Goal: Task Accomplishment & Management: Manage account settings

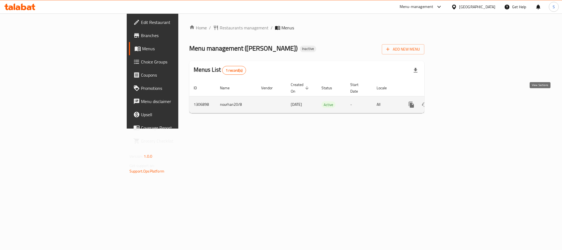
click at [454, 101] on icon "enhanced table" at bounding box center [451, 104] width 7 height 7
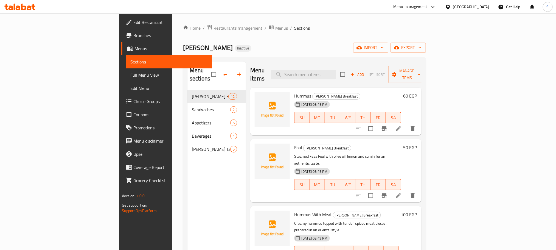
click at [272, 43] on div "Yafa Inactive import export" at bounding box center [304, 48] width 242 height 10
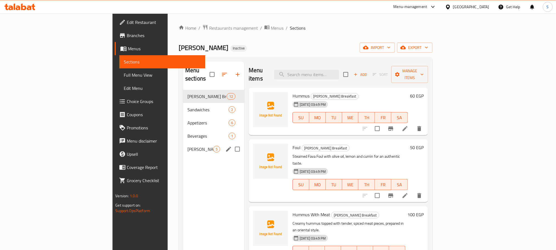
click at [183, 142] on div "Yafa Table 5" at bounding box center [213, 148] width 61 height 13
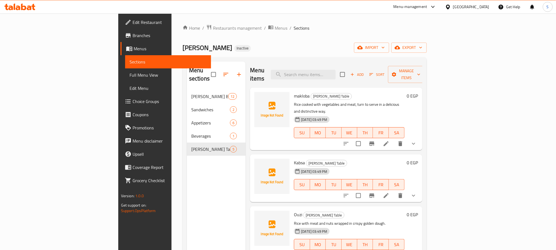
click at [264, 64] on div "Menu items Add Sort Manage items" at bounding box center [336, 74] width 172 height 26
click at [132, 23] on span "Edit Restaurant" at bounding box center [169, 22] width 74 height 7
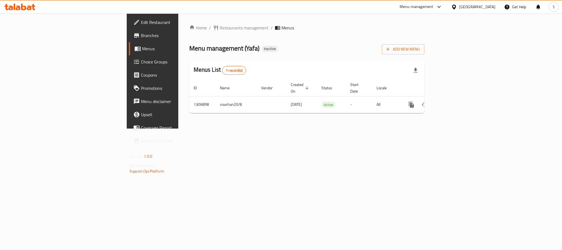
click at [289, 56] on div "Home / Restaurants management / Menus Menu management ( Yafa ) Inactive Add New…" at bounding box center [306, 70] width 235 height 93
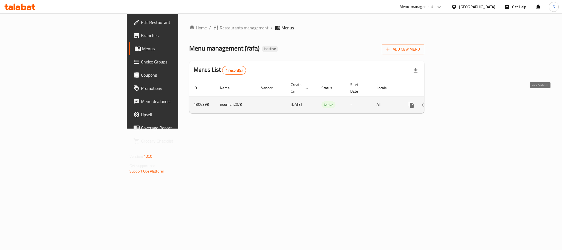
click at [454, 101] on icon "enhanced table" at bounding box center [451, 104] width 7 height 7
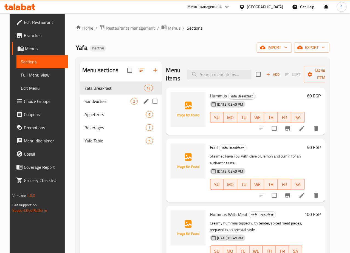
click at [105, 108] on div "Sandwiches 2" at bounding box center [121, 101] width 82 height 13
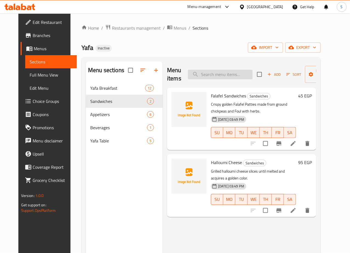
click at [201, 75] on input "search" at bounding box center [220, 75] width 65 height 10
type input "falaf"
click at [297, 207] on icon at bounding box center [293, 210] width 7 height 7
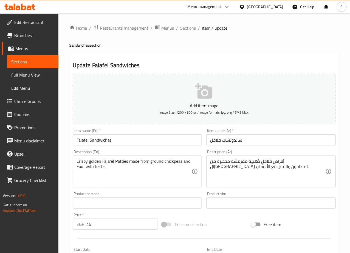
click at [131, 140] on input "Falafel Sandwiches" at bounding box center [137, 139] width 129 height 11
type input "Falafel Sandwich"
click at [224, 139] on input "ساندوتشات فلافل" at bounding box center [270, 139] width 129 height 11
click at [222, 143] on input "ساندوتشات فلافل" at bounding box center [270, 139] width 129 height 11
type input "ساندوتش فلافل"
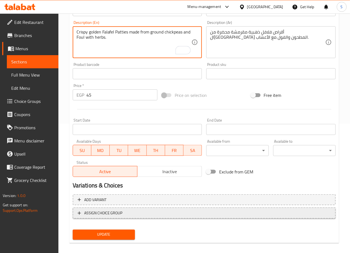
scroll to position [134, 0]
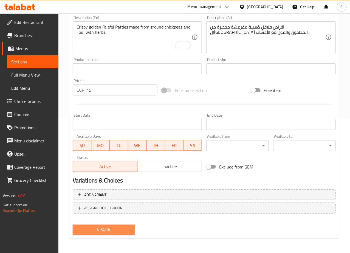
click at [100, 234] on button "Update" at bounding box center [104, 230] width 63 height 10
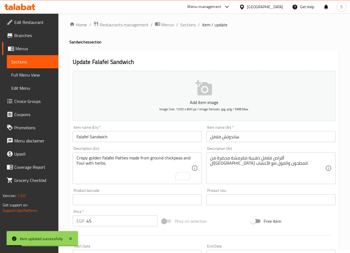
scroll to position [0, 0]
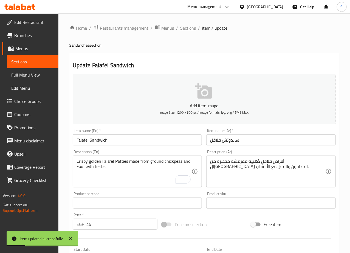
click at [184, 30] on span "Sections" at bounding box center [188, 28] width 16 height 7
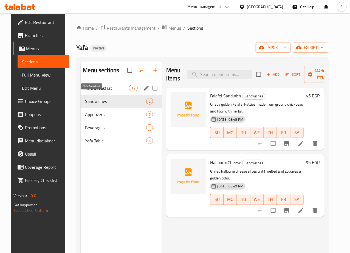
click at [93, 91] on span "Yafa Breakfast" at bounding box center [107, 88] width 44 height 7
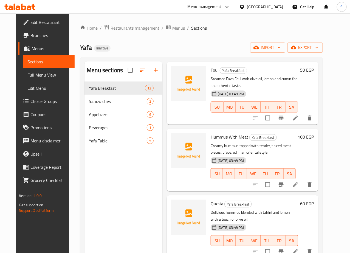
scroll to position [94, 0]
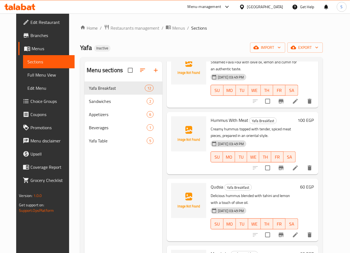
click at [299, 228] on div at bounding box center [282, 234] width 67 height 13
click at [299, 231] on icon at bounding box center [295, 234] width 7 height 7
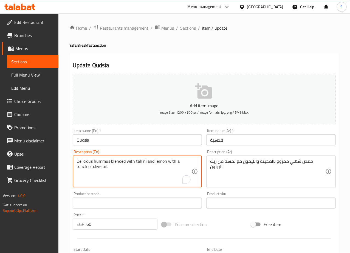
click at [83, 162] on textarea "Delicious hummus blended with tahini and lemon with a touch of olive oil." at bounding box center [134, 172] width 115 height 26
click at [120, 176] on textarea "Hearty hummus blended with tahini and lemon with a touch of olive oil." at bounding box center [134, 172] width 115 height 26
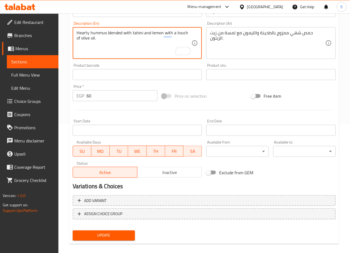
scroll to position [134, 0]
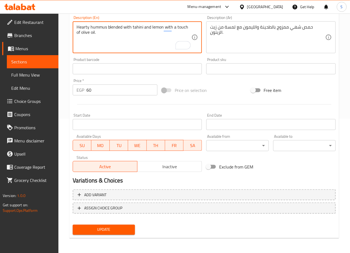
type textarea "Hearty hummus blended with tahini and lemon with a touch of olive oil."
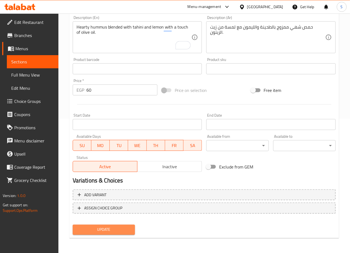
click at [111, 226] on span "Update" at bounding box center [104, 229] width 54 height 7
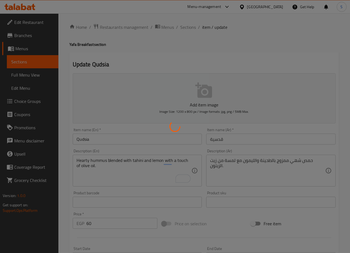
scroll to position [0, 0]
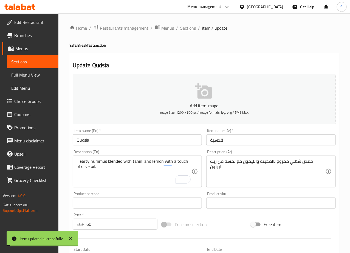
click at [188, 28] on span "Sections" at bounding box center [188, 28] width 16 height 7
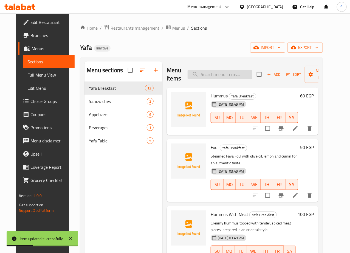
click at [202, 74] on input "search" at bounding box center [220, 75] width 65 height 10
paste input "Mesabaha"
type input "Mesabaha"
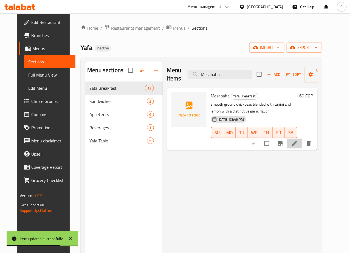
click at [298, 142] on icon at bounding box center [294, 143] width 7 height 7
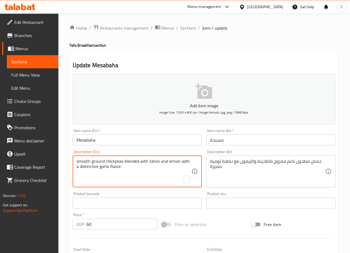
click at [85, 163] on textarea "smooth ground chickpeas blended with tahini and lemon with a distinctive garlic…" at bounding box center [134, 172] width 115 height 26
click at [100, 161] on textarea "Finely ground chickpeas blended with tahini and lemon with a distinctive garlic…" at bounding box center [134, 172] width 115 height 26
click at [139, 175] on textarea "Finely ground chickpeas blended with tahini and lemon with a distinctive garlic…" at bounding box center [134, 172] width 115 height 26
click at [138, 170] on textarea "Finely ground chickpeas blended with tahini and lemon with a distinctive garlic…" at bounding box center [134, 172] width 115 height 26
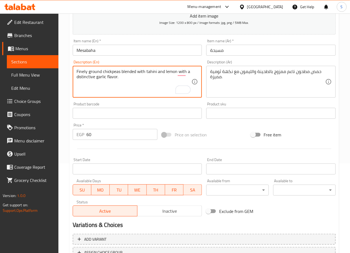
scroll to position [73, 0]
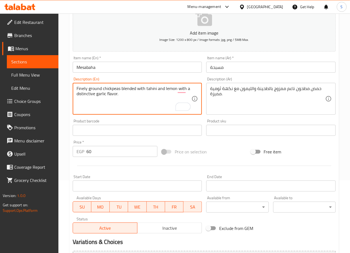
click at [106, 95] on textarea "Finely ground chickpeas blended with tahini and lemon with a distinctive garlic…" at bounding box center [134, 99] width 115 height 26
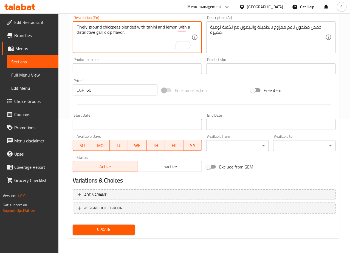
type textarea "Finely ground chickpeas blended with tahini and lemon with a distinctive garlic…"
click at [98, 225] on button "Update" at bounding box center [104, 230] width 63 height 10
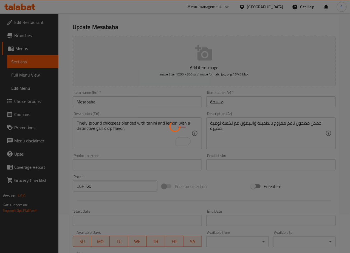
scroll to position [0, 0]
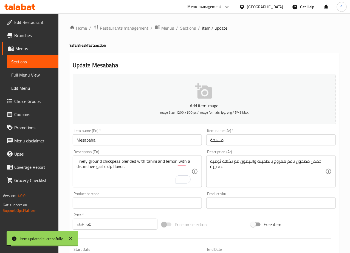
click at [190, 29] on span "Sections" at bounding box center [188, 28] width 16 height 7
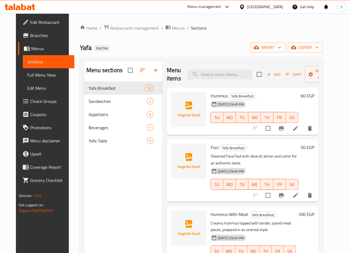
click at [171, 56] on div "Home / Restaurants management / Menus / Sections Yafa Inactive import export Me…" at bounding box center [201, 171] width 243 height 294
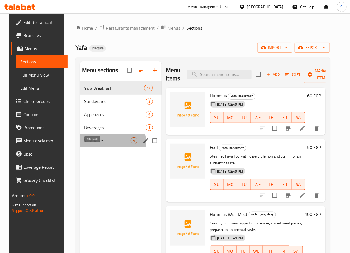
click at [87, 144] on span "Yafa Table" at bounding box center [107, 140] width 46 height 7
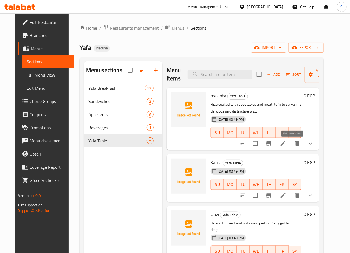
click at [286, 144] on icon at bounding box center [283, 143] width 7 height 7
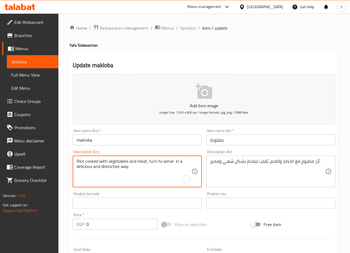
click at [122, 170] on textarea "Rice cooked with vegetables and meat, turn to serve in a delicious and distinct…" at bounding box center [134, 172] width 115 height 26
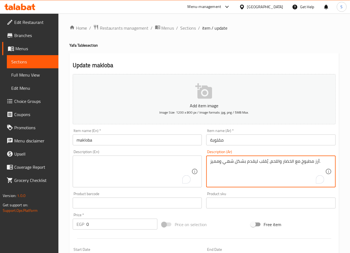
click at [218, 165] on textarea "أرز مطبوخ مع الخضار واللحم، يُقلب ليقدم بشكل شهي ومميز." at bounding box center [267, 172] width 115 height 26
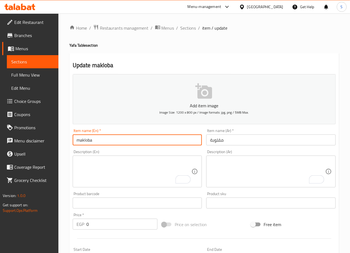
click at [81, 144] on input "makloba" at bounding box center [137, 139] width 129 height 11
drag, startPoint x: 151, startPoint y: 66, endPoint x: 149, endPoint y: 68, distance: 2.9
click at [151, 66] on h2 "Update makloba" at bounding box center [204, 65] width 263 height 8
click at [80, 140] on input "makloba" at bounding box center [137, 139] width 129 height 11
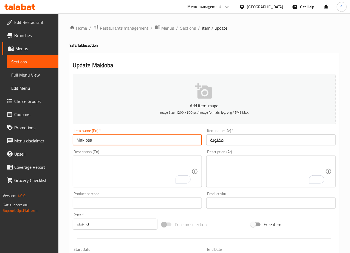
type input "Makloba"
click at [65, 151] on div "Home / Restaurants management / Menus / Sections / item / update Yafa Table sec…" at bounding box center [204, 206] width 292 height 386
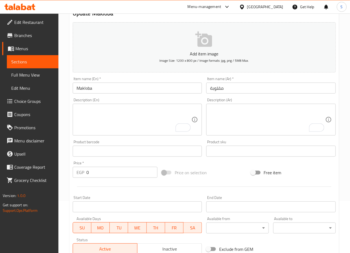
scroll to position [148, 0]
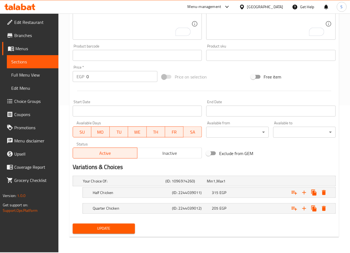
click at [94, 227] on span "Update" at bounding box center [104, 228] width 54 height 7
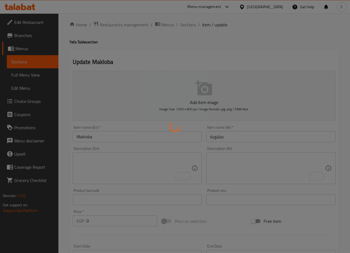
scroll to position [0, 0]
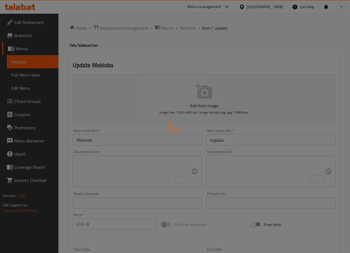
click at [185, 27] on div at bounding box center [175, 126] width 350 height 253
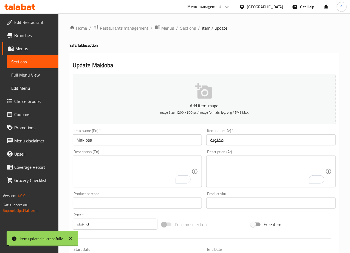
click at [185, 27] on span "Sections" at bounding box center [188, 28] width 16 height 7
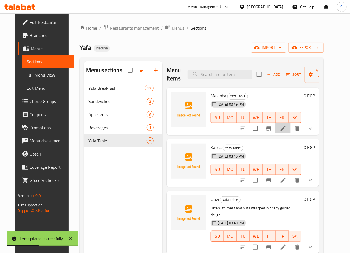
click at [291, 131] on li at bounding box center [282, 128] width 15 height 10
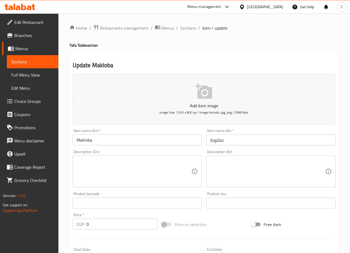
click at [137, 164] on textarea at bounding box center [134, 172] width 115 height 26
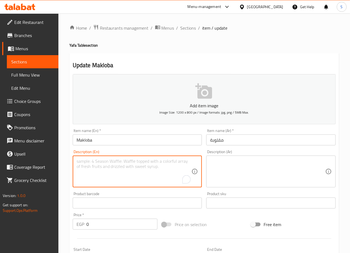
paste textarea "The chicken is marinated in a mixture of yogurt, lemon juice, garlic, salt, pep…"
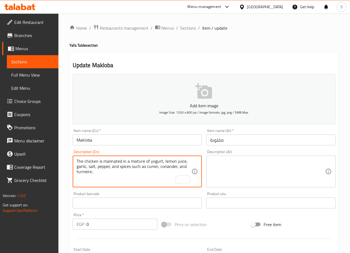
click at [128, 180] on textarea "The chicken is marinated in a mixture of yogurt, lemon juice, garlic, salt, pep…" at bounding box center [134, 172] width 115 height 26
type textarea "The chicken is marinated in a mixture of yogurt, lemon juice, garlic, salt, pep…"
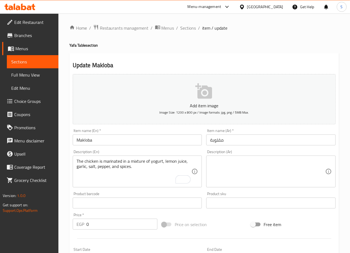
click at [238, 170] on textarea at bounding box center [267, 172] width 115 height 26
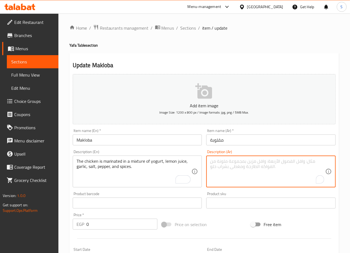
paste textarea "يتبل الدجاج في خليط من الزبادي وعصير الليمون والثوم والملح والفلفل والتوابل مثل…"
type textarea "يتبل الدجاج في خليط من الزبادي وعصير الليمون والثوم والملح والفلفل والتوابل."
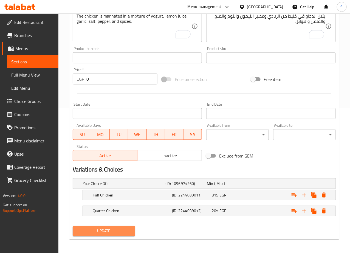
click at [102, 234] on span "Update" at bounding box center [104, 231] width 54 height 7
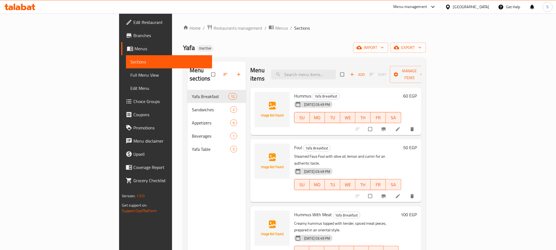
click at [130, 74] on span "Full Menu View" at bounding box center [168, 75] width 77 height 7
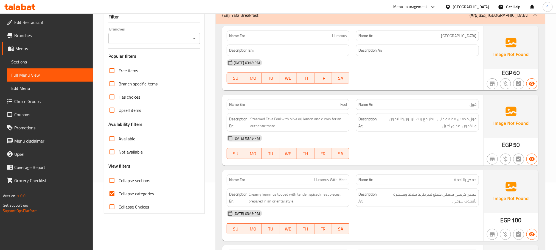
scroll to position [68, 0]
click at [113, 195] on input "Collapse categories" at bounding box center [111, 193] width 13 height 13
checkbox input "false"
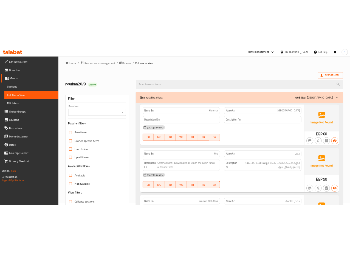
scroll to position [0, 0]
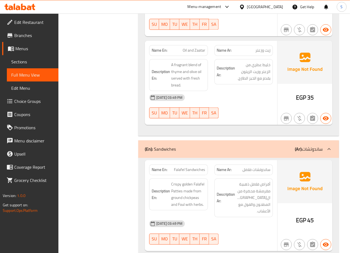
scroll to position [1046, 0]
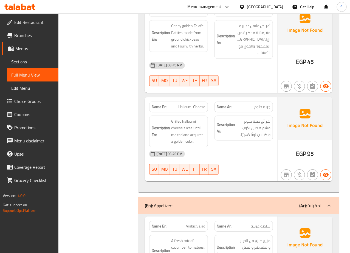
scroll to position [1194, 0]
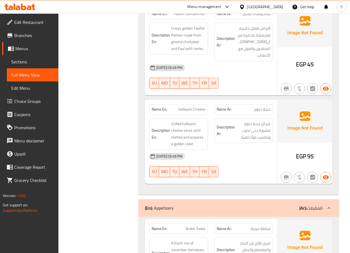
scroll to position [1180, 0]
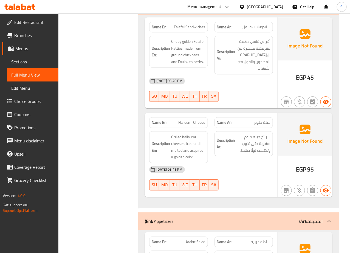
scroll to position [1166, 0]
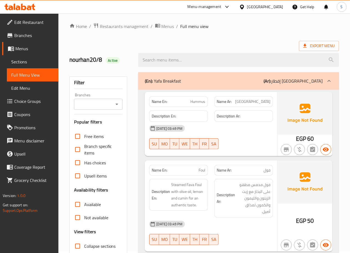
scroll to position [0, 0]
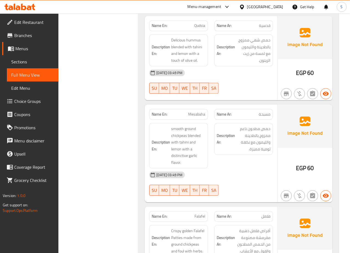
scroll to position [338, 0]
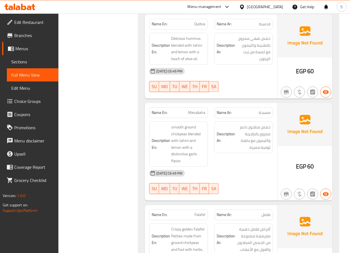
click at [264, 26] on span "قدسية" at bounding box center [265, 24] width 12 height 6
copy span "قدسية"
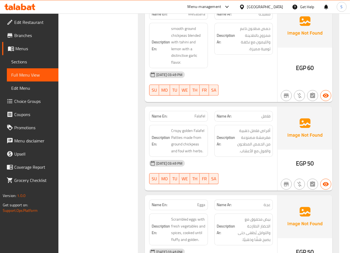
scroll to position [429, 0]
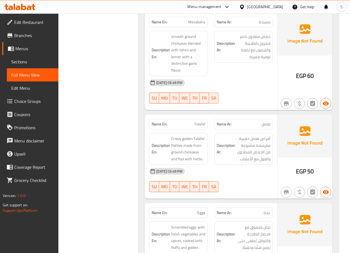
click at [198, 25] on span "Mesabaha" at bounding box center [196, 22] width 17 height 6
copy span "Mesabaha"
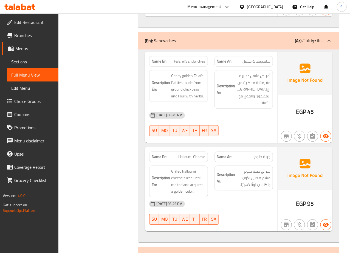
scroll to position [1142, 0]
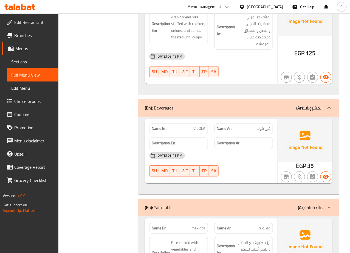
scroll to position [1865, 0]
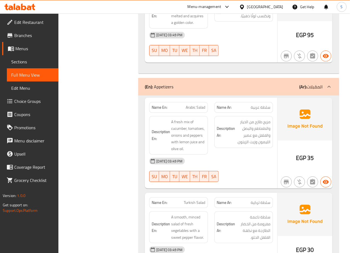
scroll to position [1260, 0]
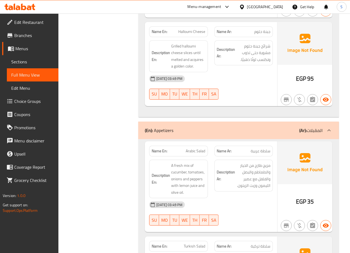
click at [108, 121] on div "Filter Branches Branches Popular filters Free items Branch specific items Has c…" at bounding box center [100, 243] width 69 height 2867
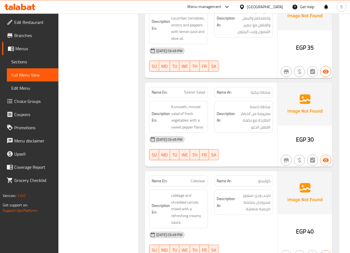
scroll to position [1416, 0]
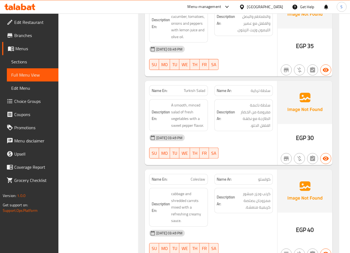
copy span "Turkish Salad"
click at [117, 50] on div "Filter Branches Branches Popular filters Free items Branch specific items Has c…" at bounding box center [100, 88] width 69 height 2867
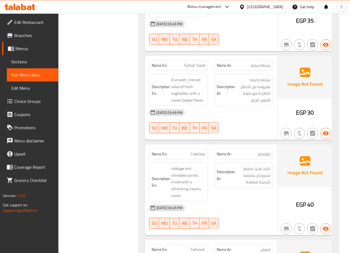
scroll to position [1432, 0]
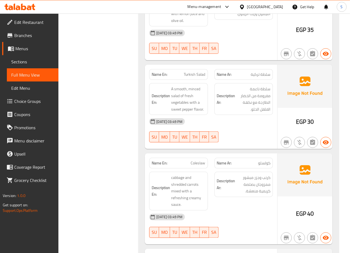
click at [103, 106] on div "Filter Branches Branches Popular filters Free items Branch specific items Has c…" at bounding box center [100, 72] width 69 height 2867
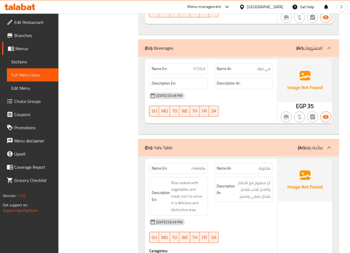
scroll to position [1924, 0]
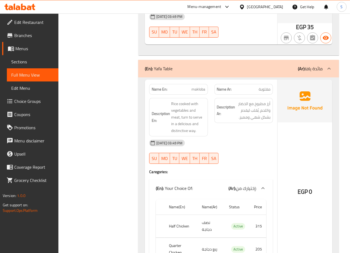
scroll to position [2015, 0]
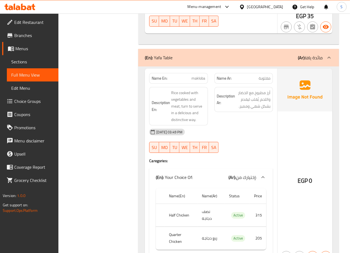
copy span "مقلوبة"
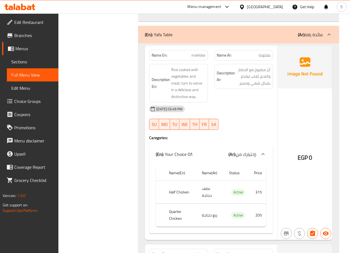
scroll to position [2037, 0]
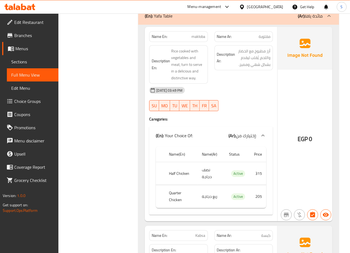
scroll to position [2054, 0]
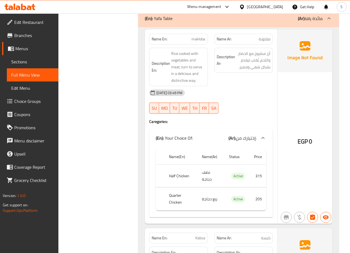
copy span "makloba"
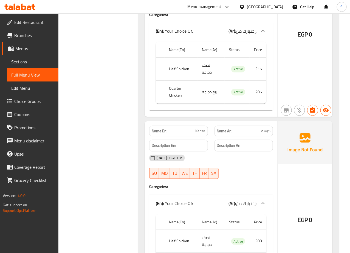
scroll to position [2162, 0]
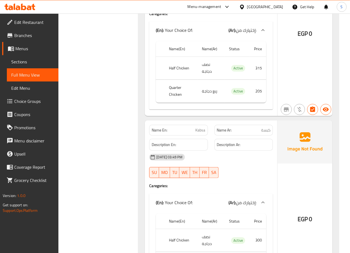
copy span "Kabsa"
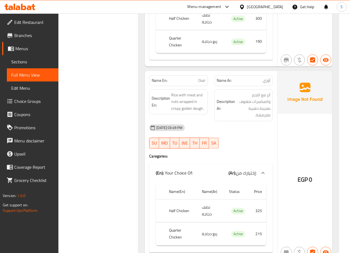
scroll to position [2384, 0]
copy span "Ouzi"
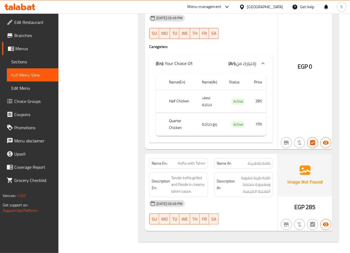
scroll to position [2694, 0]
copy span "Kofta with Tahini"
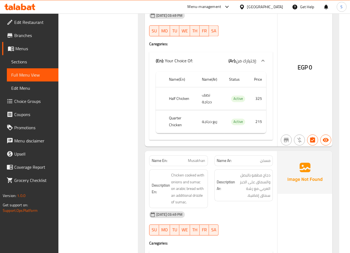
scroll to position [2484, 0]
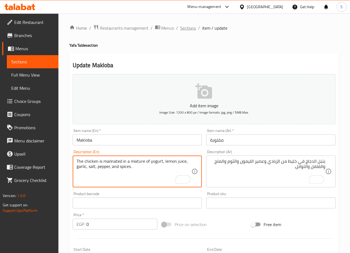
click at [190, 28] on span "Sections" at bounding box center [188, 28] width 16 height 7
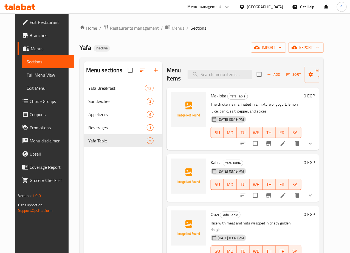
click at [170, 78] on div "Menu items Add Sort Manage items" at bounding box center [243, 74] width 153 height 26
click at [286, 194] on icon at bounding box center [283, 195] width 7 height 7
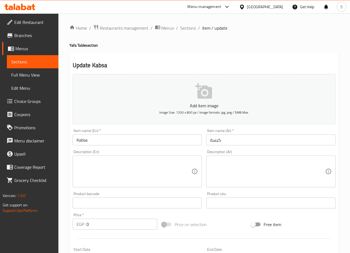
click at [115, 175] on textarea at bounding box center [134, 172] width 115 height 26
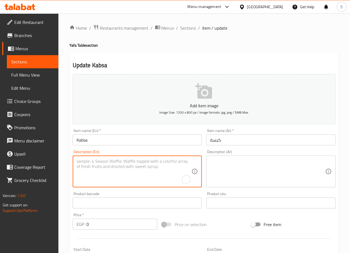
paste textarea "Traditional Saudi rice dish with chicken."
type textarea "Traditional Saudi rice dish with chicken."
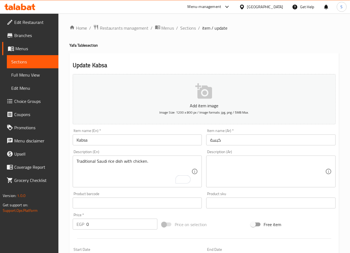
click at [228, 170] on textarea at bounding box center [267, 172] width 115 height 26
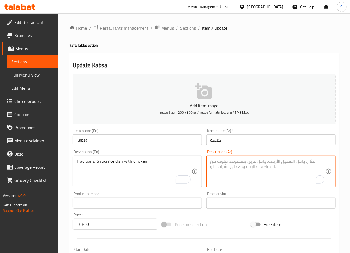
paste textarea "طبق أرز سعودي تقليدي مع الدجاج."
type textarea "طبق أرز سعودي تقليدي مع الدجاج."
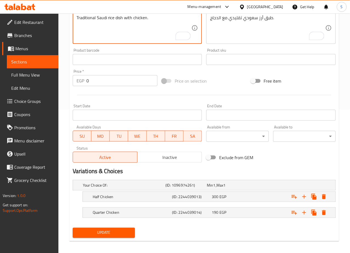
scroll to position [148, 0]
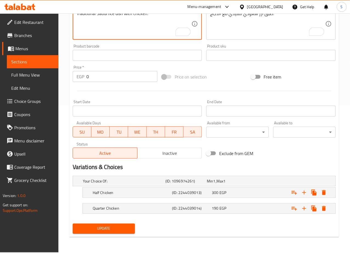
click at [106, 227] on span "Update" at bounding box center [104, 228] width 54 height 7
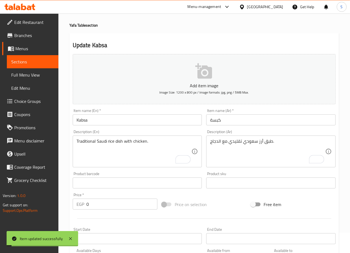
scroll to position [0, 0]
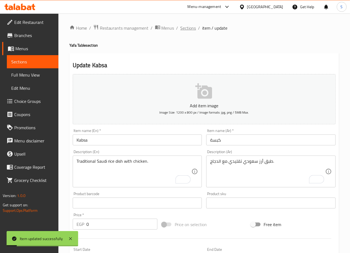
click at [188, 30] on span "Sections" at bounding box center [188, 28] width 16 height 7
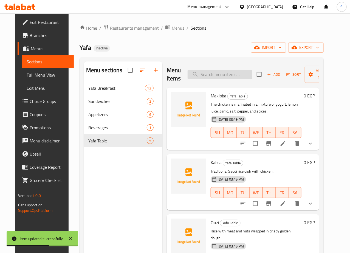
click at [210, 78] on input "search" at bounding box center [220, 75] width 65 height 10
paste input "Ouzi"
type input "Ouzi"
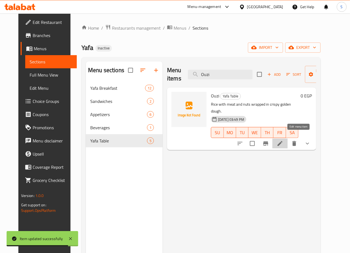
click at [283, 140] on icon at bounding box center [280, 143] width 7 height 7
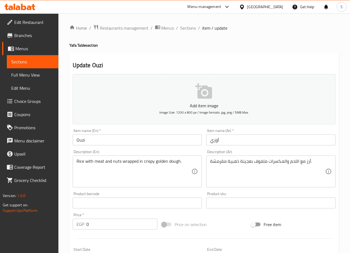
click at [100, 185] on div "Rice with meat and nuts wrapped in crispy golden dough. Description (En)" at bounding box center [137, 172] width 129 height 32
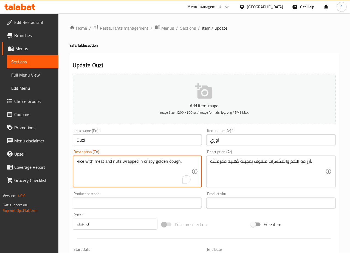
paste textarea "A chicken dish is served with rice and nuts"
type textarea "A chicken dish is served with rice and nuts."
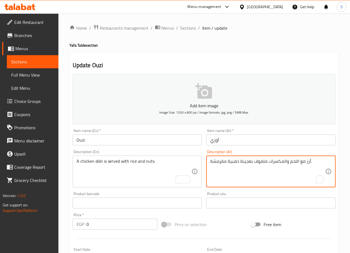
paste textarea "وزي طبق مع لحم ضأن أو دجاج مشوي يقدم مع أرز ومكسرات"
click at [256, 161] on textarea "أوزي طبق مع لحم ضأن أو دجاج مشوي يقدم مع أرز ومكسرات." at bounding box center [267, 172] width 115 height 26
type textarea "طبق دجاج يقدم مع أرز ومكسرات."
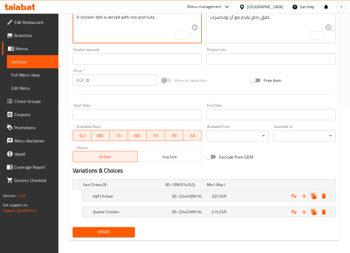
scroll to position [148, 0]
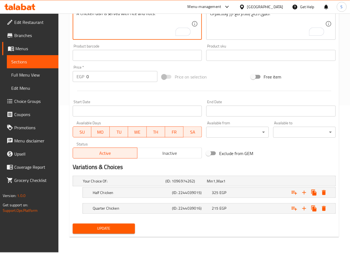
click at [90, 233] on button "Update" at bounding box center [104, 229] width 63 height 10
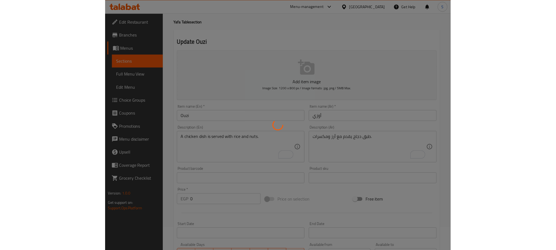
scroll to position [0, 0]
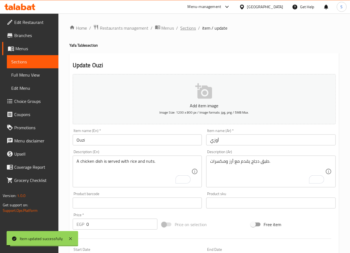
click at [184, 28] on span "Sections" at bounding box center [188, 28] width 16 height 7
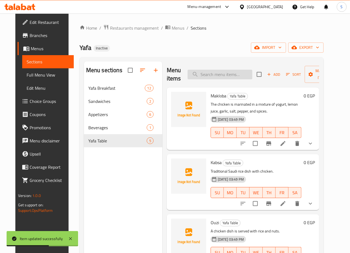
click at [197, 79] on input "search" at bounding box center [220, 75] width 65 height 10
paste input "Kofta with Tahini"
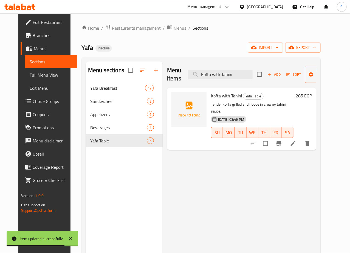
type input "Kofta with Tahini"
click at [140, 74] on icon "button" at bounding box center [143, 70] width 7 height 7
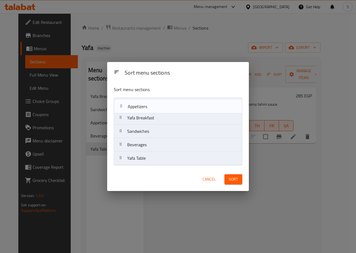
drag, startPoint x: 124, startPoint y: 134, endPoint x: 125, endPoint y: 106, distance: 27.2
click at [125, 106] on nav "Yafa Breakfast Sandwiches Appetizers Beverages Yafa Table" at bounding box center [178, 131] width 129 height 68
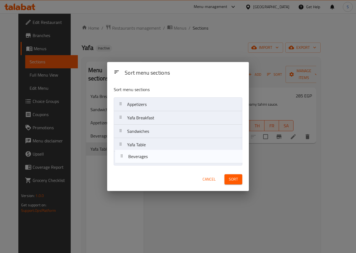
drag, startPoint x: 120, startPoint y: 143, endPoint x: 120, endPoint y: 157, distance: 13.4
click at [120, 157] on nav "Appetizers Yafa Breakfast Sandwiches Beverages Yafa Table" at bounding box center [178, 131] width 129 height 68
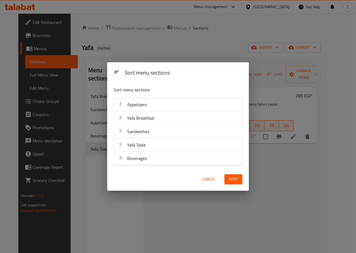
click at [228, 183] on button "Sort" at bounding box center [234, 179] width 18 height 10
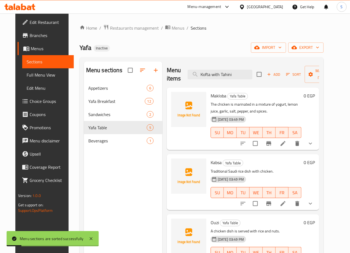
click at [176, 48] on div "Yafa Inactive import export" at bounding box center [202, 48] width 244 height 10
click at [197, 72] on input "Kofta with Tahini" at bounding box center [220, 75] width 65 height 10
click at [182, 62] on div "Menu items Add Sort Manage items" at bounding box center [243, 74] width 153 height 26
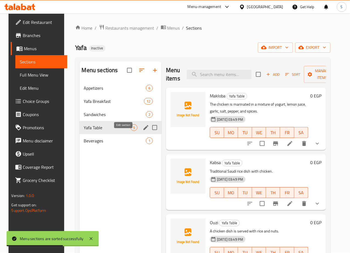
click at [143, 131] on icon "edit" at bounding box center [146, 127] width 7 height 7
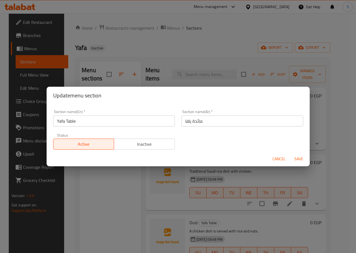
click at [74, 121] on input "Yafa Table" at bounding box center [114, 120] width 122 height 11
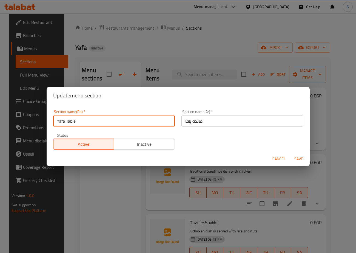
click at [74, 121] on input "Yafa Table" at bounding box center [114, 120] width 122 height 11
type input "Ma'aedat Yafa"
click at [290, 154] on button "Save" at bounding box center [299, 159] width 18 height 10
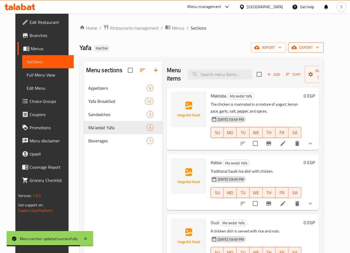
click at [319, 50] on span "export" at bounding box center [306, 47] width 27 height 7
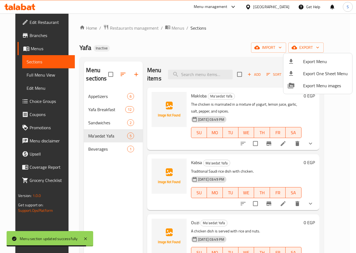
click at [297, 65] on li "Export Menu" at bounding box center [318, 61] width 69 height 12
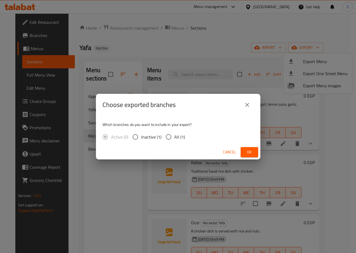
click at [168, 137] on input "All (1)" at bounding box center [169, 137] width 12 height 12
radio input "true"
click at [255, 151] on button "Ok" at bounding box center [250, 152] width 18 height 10
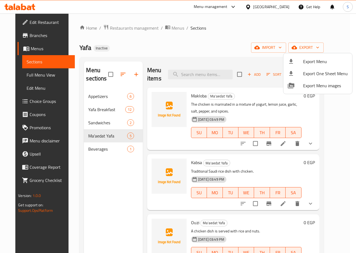
click at [215, 48] on div at bounding box center [178, 126] width 356 height 253
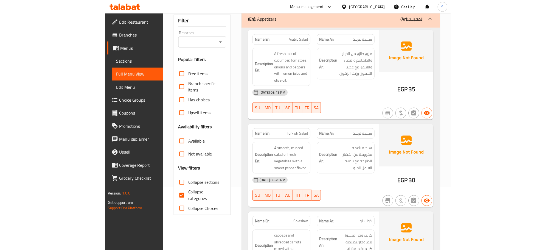
scroll to position [75, 0]
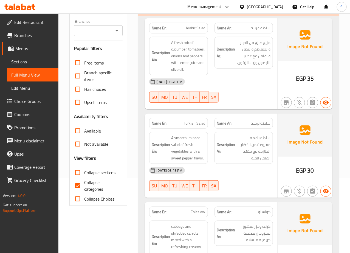
click at [77, 186] on input "Collapse categories" at bounding box center [77, 185] width 13 height 13
checkbox input "false"
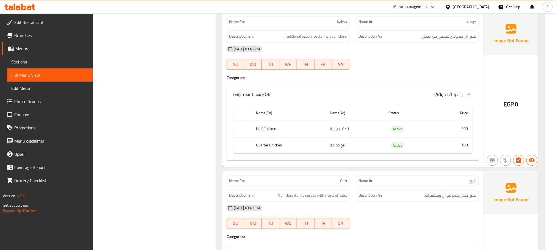
scroll to position [1815, 0]
copy span "Kabsa"
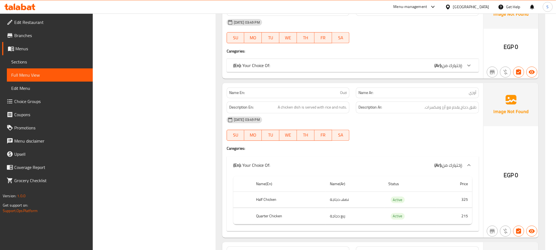
scroll to position [1849, 0]
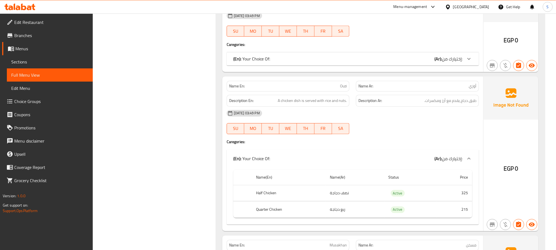
drag, startPoint x: 332, startPoint y: 74, endPoint x: 332, endPoint y: 123, distance: 49.9
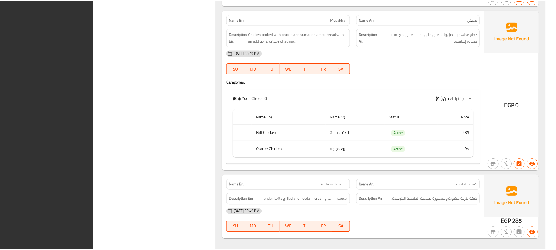
scroll to position [2260, 0]
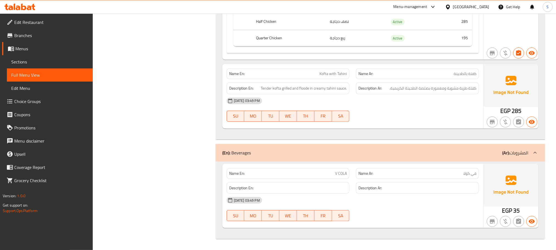
copy strong "Name En:"
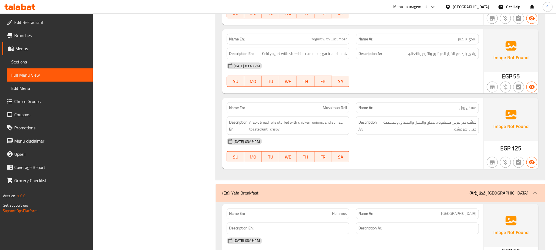
scroll to position [1671, 0]
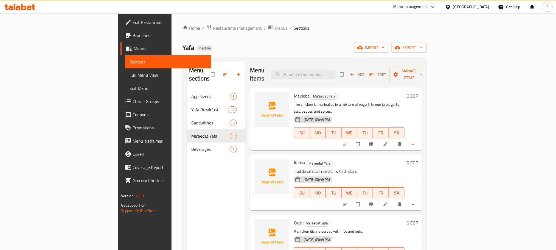
click at [213, 27] on span "Restaurants management" at bounding box center [237, 28] width 49 height 7
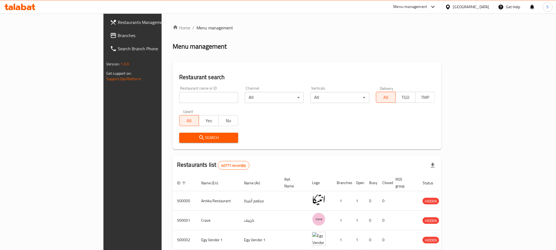
click at [106, 40] on link "Branches" at bounding box center [151, 35] width 91 height 13
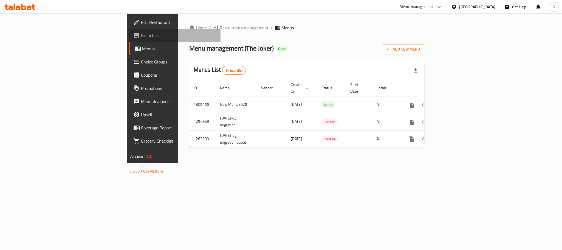
click at [141, 36] on span "Branches" at bounding box center [178, 35] width 75 height 7
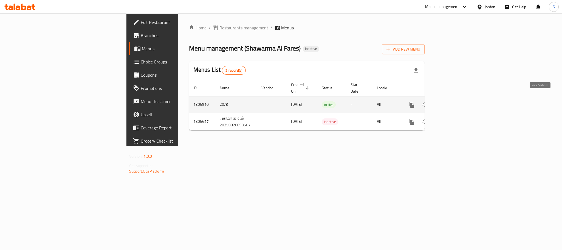
click at [454, 101] on icon "enhanced table" at bounding box center [451, 104] width 7 height 7
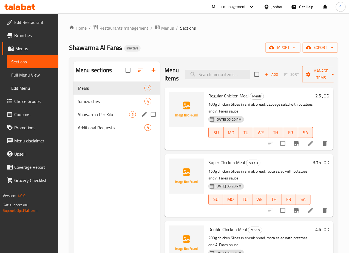
click at [94, 118] on span "Shawarma Per Kilo" at bounding box center [103, 114] width 51 height 7
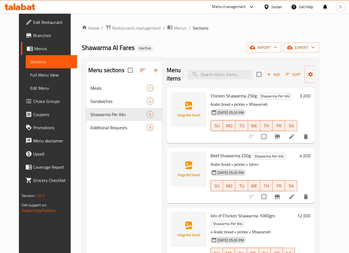
click at [300, 199] on li at bounding box center [291, 197] width 15 height 10
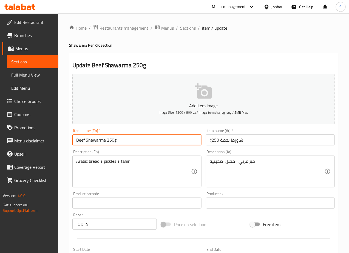
click at [81, 143] on input "Beef Shawarma 250g" at bounding box center [136, 139] width 129 height 11
type input "Meat Shawarma 250g"
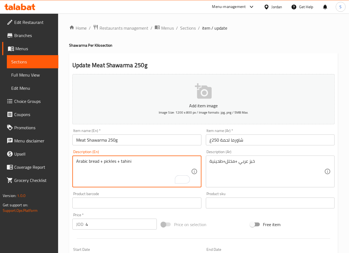
click at [141, 162] on textarea "Arabic bread + pickles + tahini" at bounding box center [133, 172] width 115 height 26
click at [148, 170] on textarea "Arabic bread + pickles + tahinia" at bounding box center [133, 172] width 115 height 26
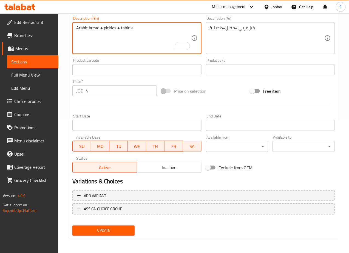
scroll to position [134, 0]
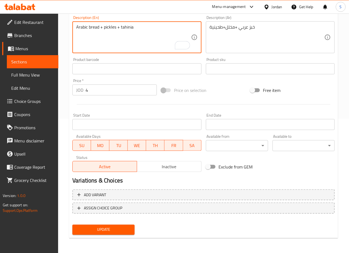
type textarea "Arabic bread + pickles + tahinia"
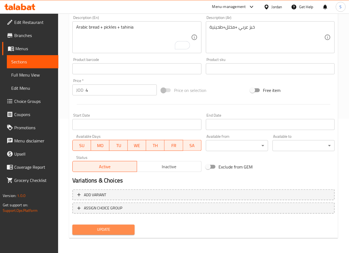
click at [100, 231] on span "Update" at bounding box center [103, 229] width 53 height 7
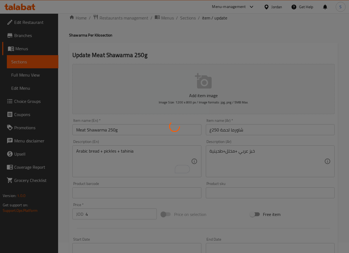
scroll to position [0, 0]
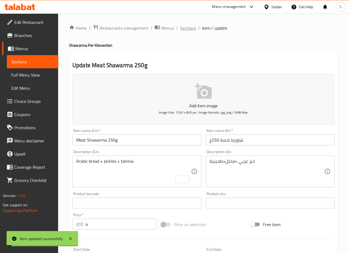
click at [183, 26] on span "Sections" at bounding box center [188, 28] width 16 height 7
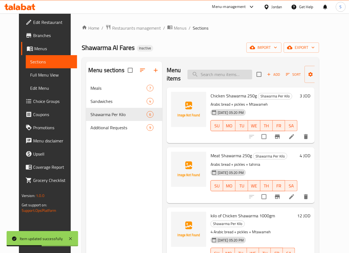
click at [193, 75] on input "search" at bounding box center [220, 75] width 65 height 10
paste input "kilo of Chicken Shawarma 1000gm"
type input "kilo of Chicken Shawarma 1000gm"
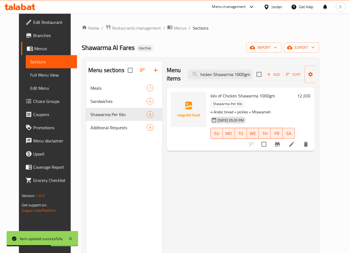
click at [295, 141] on icon at bounding box center [292, 144] width 7 height 7
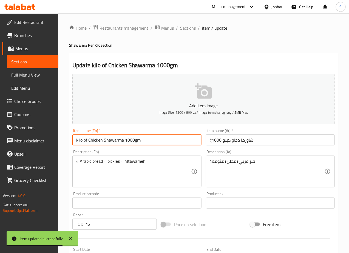
click at [148, 141] on input "kilo of Chicken Shawarma 1000gm" at bounding box center [136, 139] width 129 height 11
type input "kilo of Chicken Shawarma 1000g"
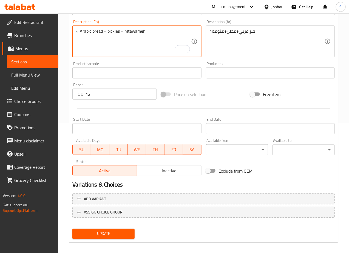
scroll to position [134, 0]
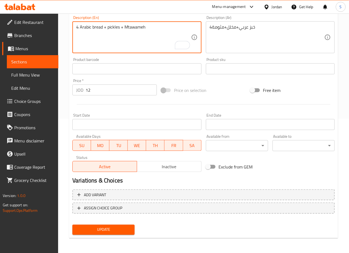
click at [113, 231] on span "Update" at bounding box center [103, 229] width 53 height 7
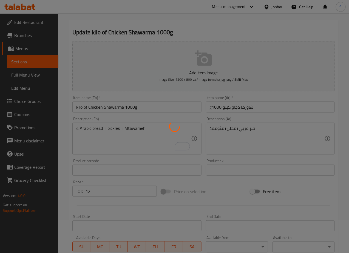
scroll to position [0, 0]
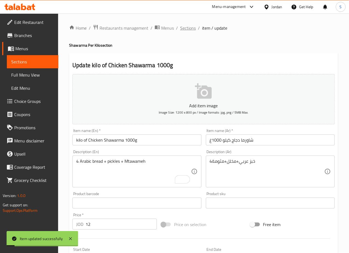
click at [187, 27] on span "Sections" at bounding box center [188, 28] width 16 height 7
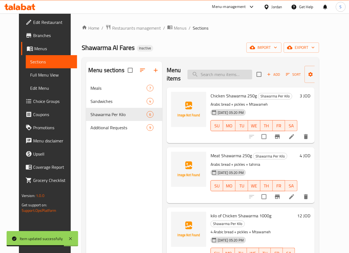
click at [201, 75] on input "search" at bounding box center [220, 75] width 65 height 10
paste input "Beef Shawarma Per Kilo 1000g"
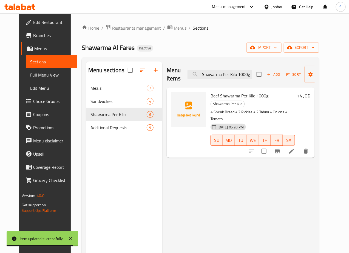
type input "Beef Shawarma Per Kilo 1000g"
click at [295, 148] on icon at bounding box center [292, 151] width 7 height 7
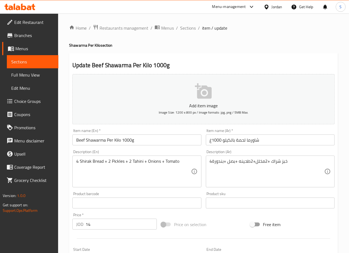
click at [80, 138] on input "Beef Shawarma Per Kilo 1000g" at bounding box center [136, 139] width 129 height 11
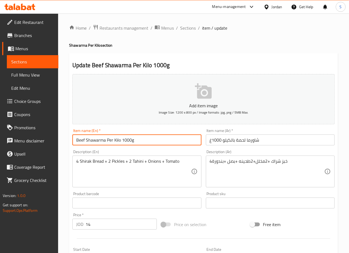
click at [80, 138] on input "Beef Shawarma Per Kilo 1000g" at bounding box center [136, 139] width 129 height 11
type input "Meat Shawarma Per Kilo 1000g"
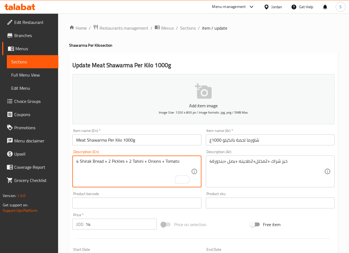
click at [140, 184] on textarea "4 Shirak Bread + 2 Pickles + 2 Tahini + Onions + Tomato" at bounding box center [133, 172] width 115 height 26
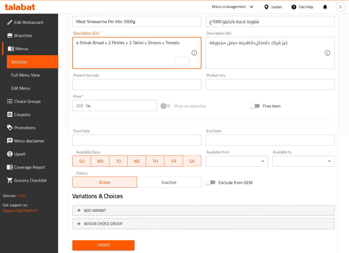
scroll to position [134, 0]
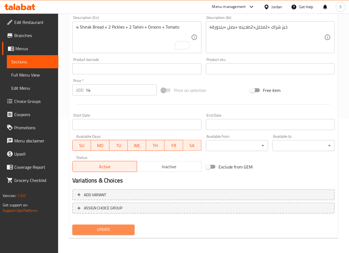
click at [112, 231] on span "Update" at bounding box center [103, 229] width 53 height 7
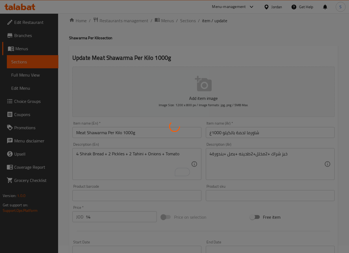
scroll to position [0, 0]
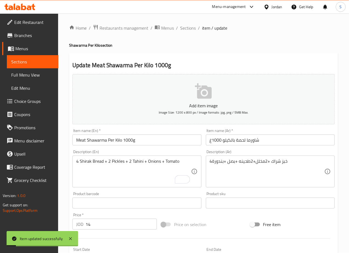
click at [188, 27] on span "Sections" at bounding box center [188, 28] width 16 height 7
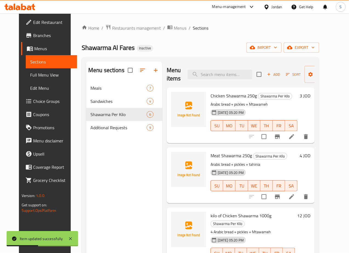
click at [210, 69] on div "Menu items Add Sort Manage items" at bounding box center [241, 74] width 148 height 26
click at [210, 75] on input "search" at bounding box center [220, 75] width 65 height 10
paste input "Beef Shawarma Half Kilo 500g"
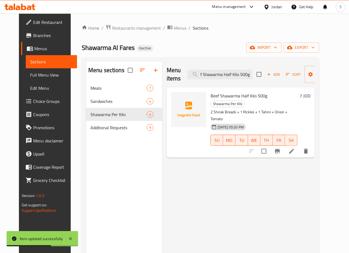
type input "Beef Shawarma Half Kilo 500g"
click at [295, 148] on icon at bounding box center [292, 151] width 7 height 7
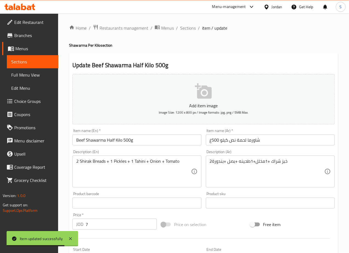
click at [80, 140] on input "Beef Shawarma Half Kilo 500g" at bounding box center [136, 139] width 129 height 11
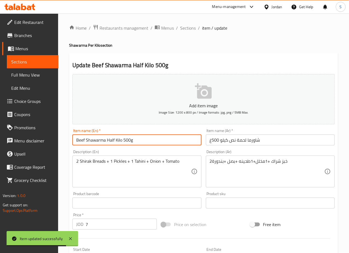
click at [80, 140] on input "Beef Shawarma Half Kilo 500g" at bounding box center [136, 139] width 129 height 11
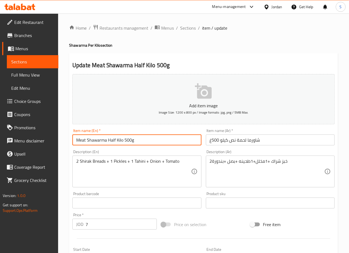
type input "Meat Shawarma Half Kilo 500g"
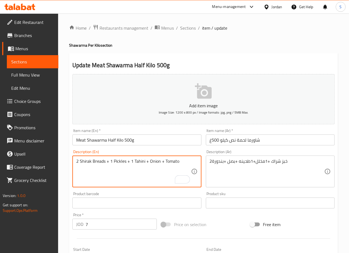
click at [132, 179] on textarea "2 Shirak Breads + 1 Pickles + 1 Tahini + Onion + Tomato" at bounding box center [133, 172] width 115 height 26
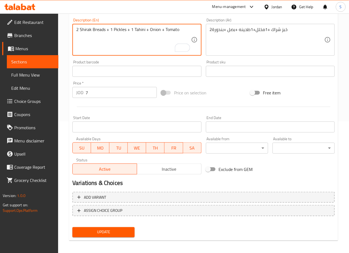
scroll to position [134, 0]
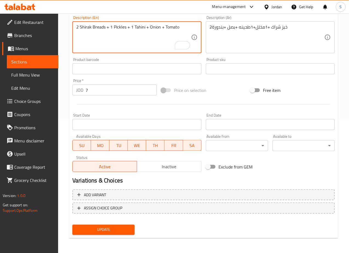
click at [106, 228] on span "Update" at bounding box center [103, 229] width 53 height 7
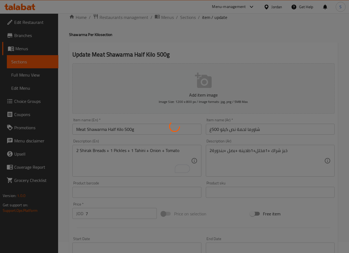
scroll to position [0, 0]
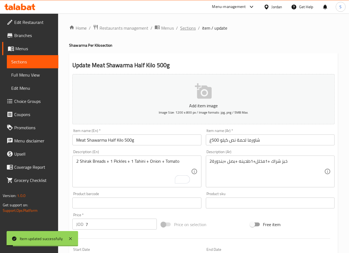
click at [187, 30] on span "Sections" at bounding box center [188, 28] width 16 height 7
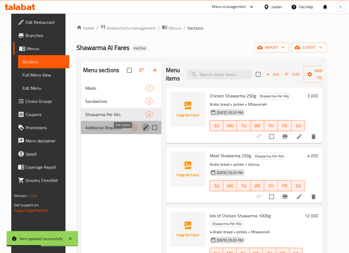
click at [143, 131] on icon "edit" at bounding box center [146, 127] width 7 height 7
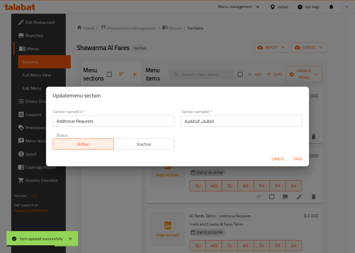
click at [85, 122] on input "Additional Requests" at bounding box center [114, 120] width 122 height 11
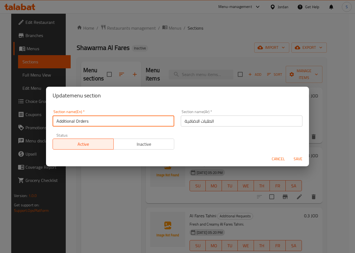
type input "Additional Orders"
click at [290, 154] on button "Save" at bounding box center [299, 159] width 18 height 10
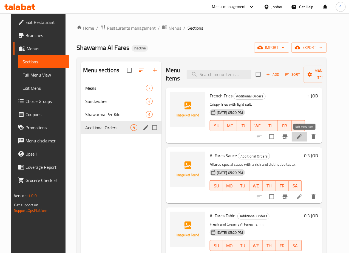
click at [303, 139] on icon at bounding box center [299, 136] width 7 height 7
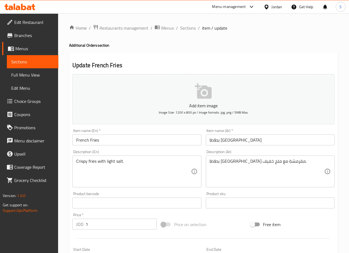
click at [83, 143] on input "French Fries" at bounding box center [136, 139] width 129 height 11
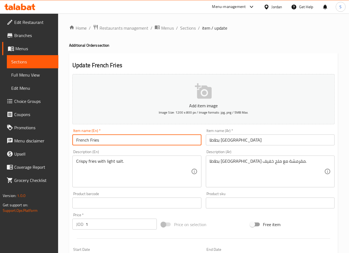
click at [83, 143] on input "French Fries" at bounding box center [136, 139] width 129 height 11
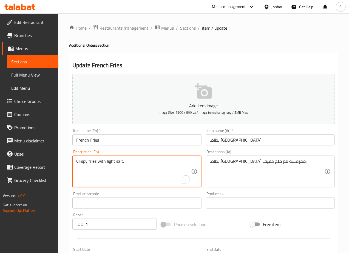
click at [93, 160] on textarea "Crispy fries with light salt." at bounding box center [133, 172] width 115 height 26
paste textarea "French F"
click at [139, 180] on textarea "Crispy French fries with light salt." at bounding box center [133, 172] width 115 height 26
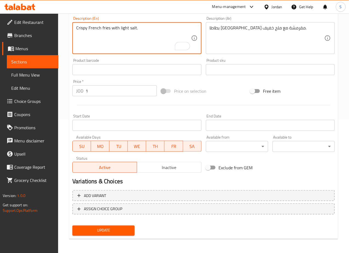
scroll to position [134, 0]
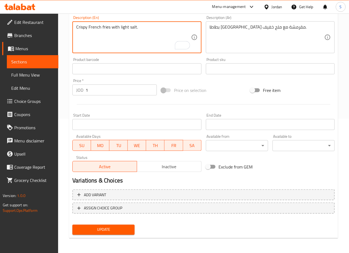
type textarea "Crispy French fries with light salt."
click at [109, 233] on button "Update" at bounding box center [103, 230] width 62 height 10
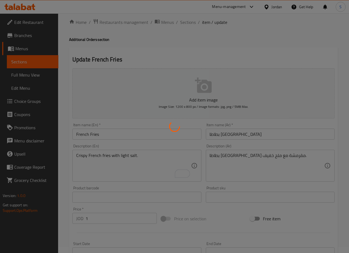
scroll to position [0, 0]
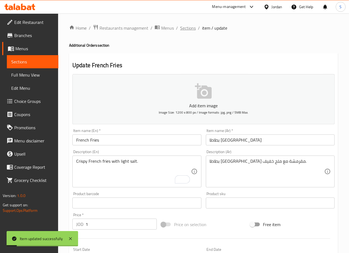
click at [185, 30] on span "Sections" at bounding box center [188, 28] width 16 height 7
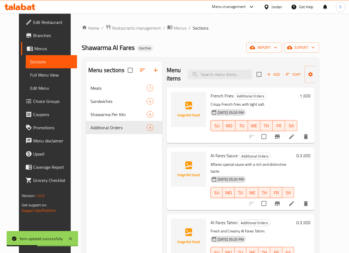
click at [34, 21] on span "Edit Restaurant" at bounding box center [53, 22] width 40 height 7
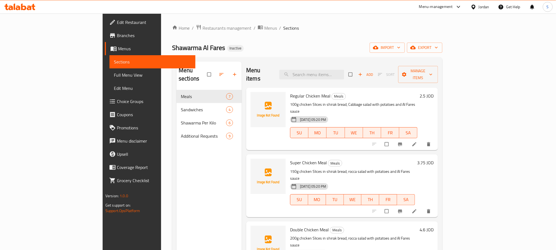
click at [114, 77] on span "Full Menu View" at bounding box center [152, 75] width 77 height 7
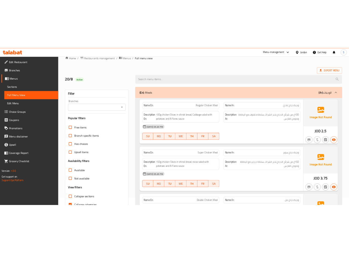
scroll to position [39, 0]
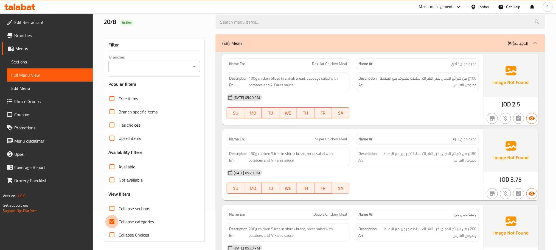
click at [111, 219] on input "Collapse categories" at bounding box center [111, 221] width 13 height 13
checkbox input "false"
click at [291, 41] on div "(En): Meals (Ar): الوجبات" at bounding box center [375, 43] width 306 height 7
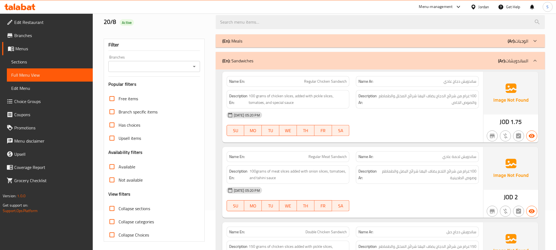
click at [292, 61] on div "(En): Sandwiches (Ar): الساندويشات" at bounding box center [375, 60] width 306 height 7
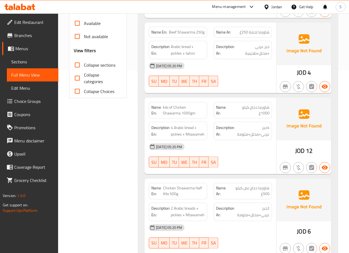
scroll to position [189, 0]
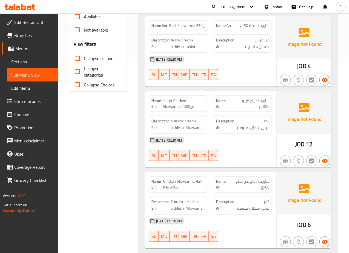
click at [253, 26] on span "شاورما لحمة 250غ" at bounding box center [255, 26] width 30 height 6
copy span "لحمة"
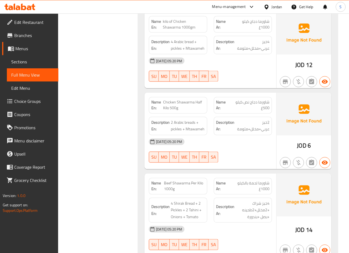
scroll to position [267, 0]
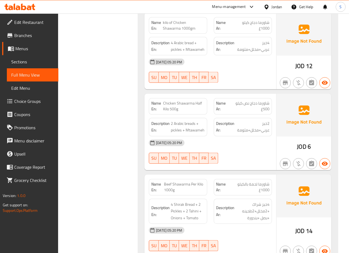
click at [173, 24] on span "kilo of Chicken Shawarma 1000gm" at bounding box center [184, 26] width 42 height 12
copy span "kilo of Chicken Shawarma 1000gm"
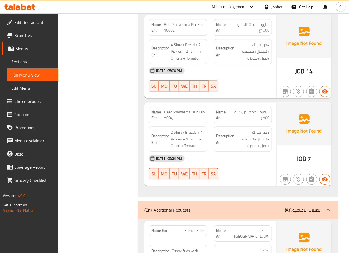
scroll to position [432, 0]
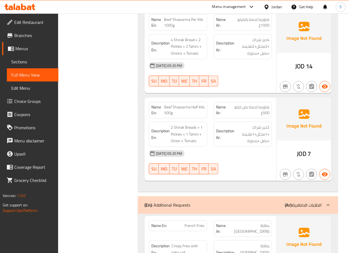
click at [185, 26] on span "Beef Shawarma Per Kilo 1000g" at bounding box center [184, 23] width 41 height 12
copy span "Beef Shawarma Per Kilo 1000g"
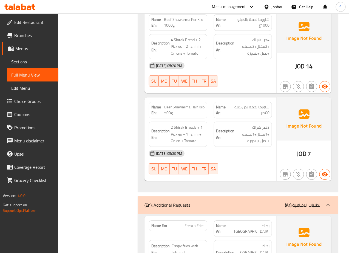
click at [173, 111] on span "Beef Shawarma Half Kilo 500g" at bounding box center [184, 110] width 41 height 12
copy span "Beef Shawarma Half Kilo 500g"
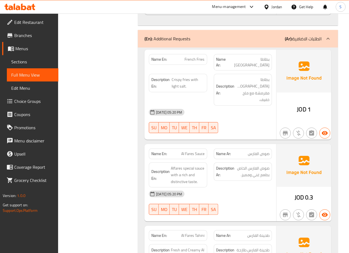
scroll to position [604, 0]
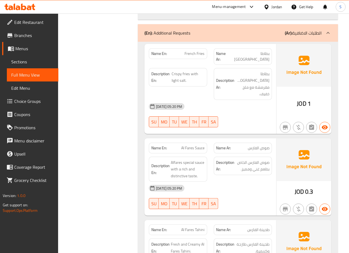
click at [122, 140] on div "Filter Branches Branches Popular filters Free items Branch specific items Has c…" at bounding box center [100, 137] width 69 height 1343
click at [114, 137] on div "Filter Branches Branches Popular filters Free items Branch specific items Has c…" at bounding box center [100, 137] width 69 height 1343
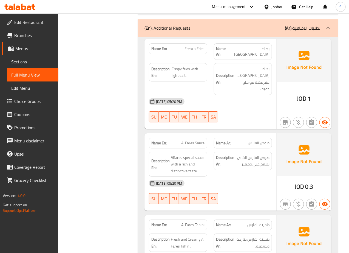
scroll to position [611, 0]
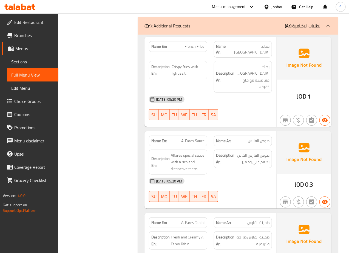
copy span "بطاطا [GEOGRAPHIC_DATA]"
click at [124, 106] on div "Filter Branches Branches Popular filters Free items Branch specific items Has c…" at bounding box center [100, 130] width 69 height 1343
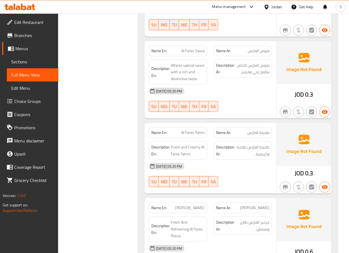
scroll to position [722, 0]
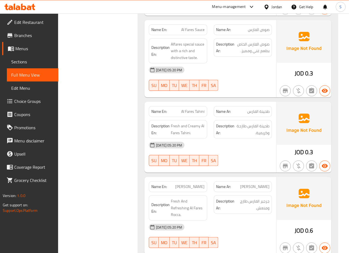
click at [118, 44] on div "Filter Branches Branches Popular filters Free items Branch specific items Has c…" at bounding box center [100, 19] width 69 height 1343
click at [115, 51] on div "Filter Branches Branches Popular filters Free items Branch specific items Has c…" at bounding box center [100, 19] width 69 height 1343
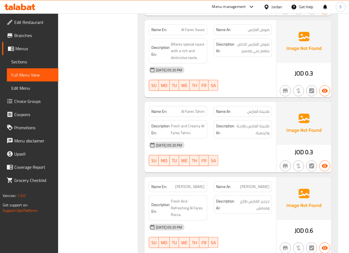
click at [114, 133] on div "Filter Branches Branches Popular filters Free items Branch specific items Has c…" at bounding box center [100, 19] width 69 height 1343
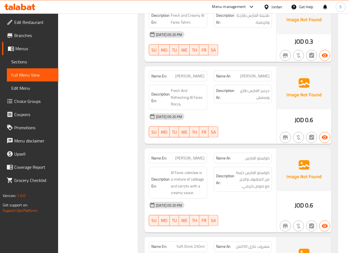
scroll to position [838, 0]
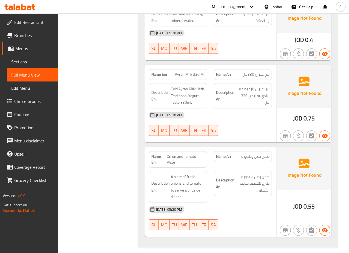
scroll to position [1163, 0]
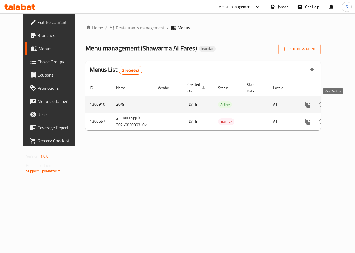
click at [345, 103] on icon "enhanced table" at bounding box center [347, 104] width 5 height 5
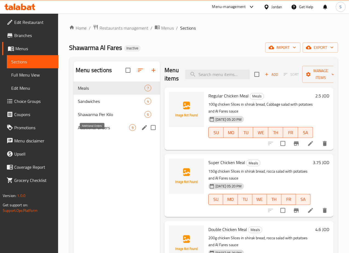
click at [91, 131] on span "Additional Orders" at bounding box center [103, 127] width 51 height 7
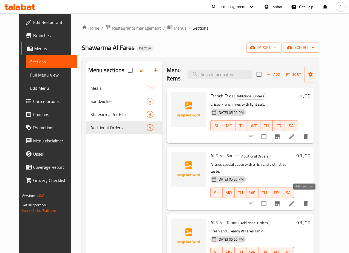
click at [295, 200] on icon at bounding box center [292, 203] width 7 height 7
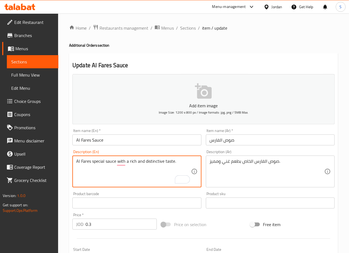
click at [117, 171] on textarea "Al Fares special sauce with a rich and distinctive taste." at bounding box center [133, 172] width 115 height 26
click at [160, 161] on textarea "Al Fares special sauce with a rich and distinctive taste." at bounding box center [133, 172] width 115 height 26
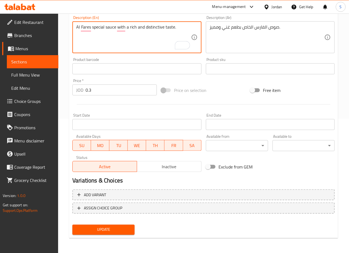
type textarea "Al Fares special sauce with a rich and distinctive taste."
click at [110, 226] on span "Update" at bounding box center [103, 229] width 53 height 7
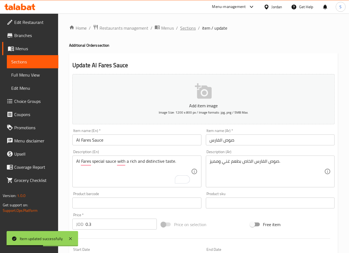
click at [186, 27] on span "Sections" at bounding box center [188, 28] width 16 height 7
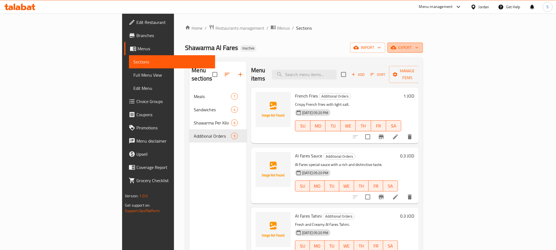
click at [355, 46] on span "export" at bounding box center [405, 47] width 27 height 7
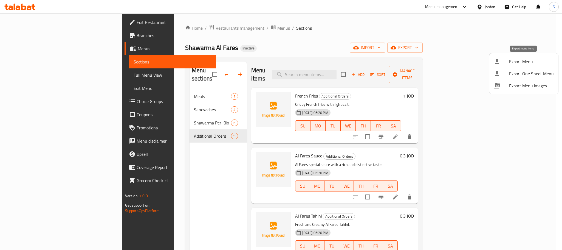
click at [355, 62] on icon at bounding box center [497, 61] width 4 height 5
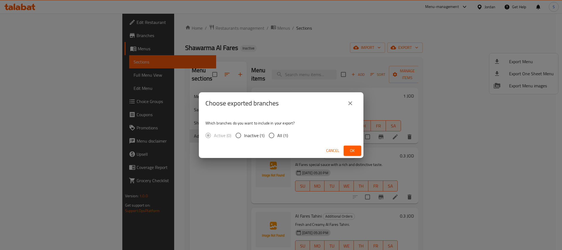
click at [269, 135] on input "All (1)" at bounding box center [272, 135] width 12 height 12
radio input "true"
click at [346, 151] on button "Ok" at bounding box center [353, 150] width 18 height 10
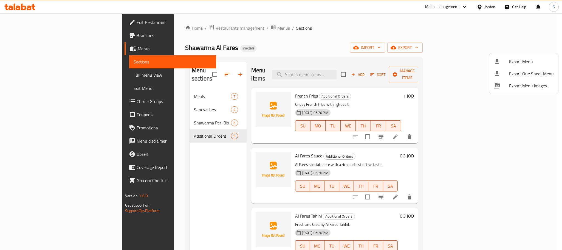
click at [167, 26] on div at bounding box center [281, 125] width 562 height 250
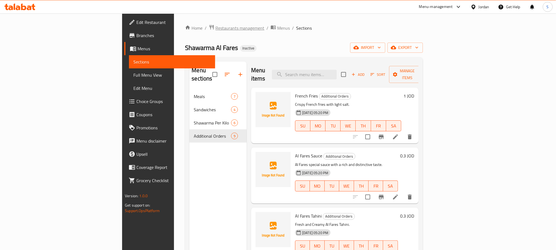
click at [215, 26] on span "Restaurants management" at bounding box center [239, 28] width 49 height 7
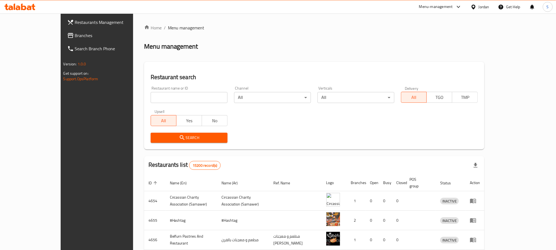
click at [75, 34] on span "Branches" at bounding box center [112, 35] width 74 height 7
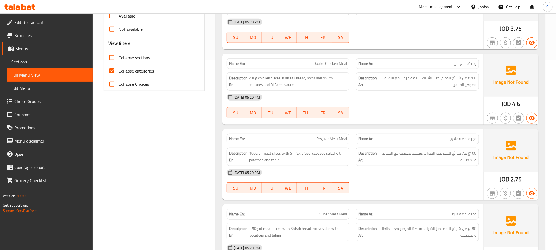
scroll to position [193, 0]
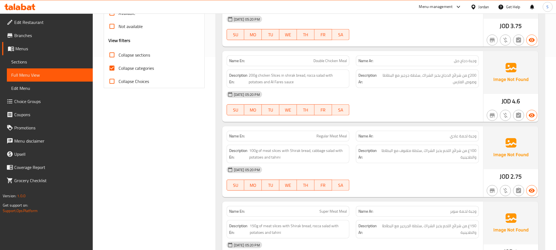
click at [114, 70] on input "Collapse categories" at bounding box center [111, 67] width 13 height 13
checkbox input "false"
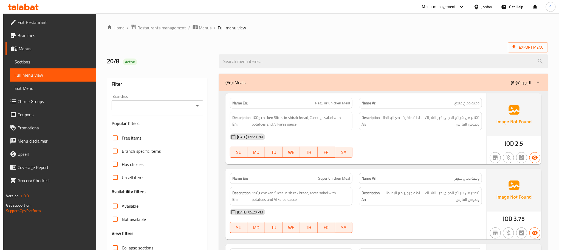
scroll to position [0, 0]
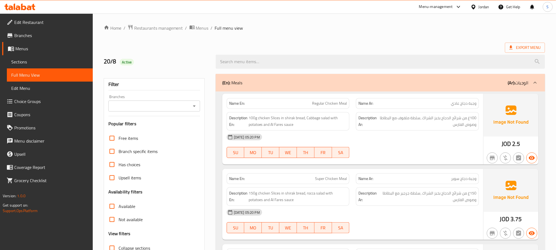
click at [244, 85] on div "(En): Meals (Ar): الوجبات" at bounding box center [375, 82] width 306 height 7
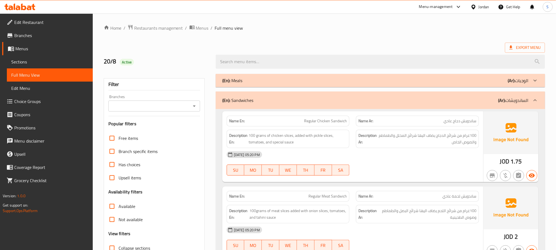
click at [255, 106] on div "(En): Sandwiches (Ar): الساندويشات" at bounding box center [380, 100] width 329 height 18
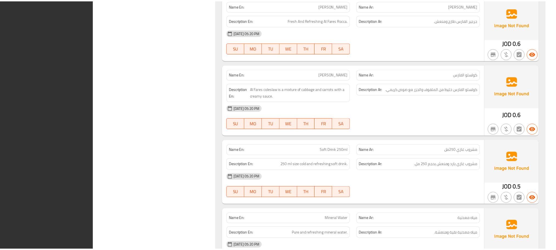
scroll to position [970, 0]
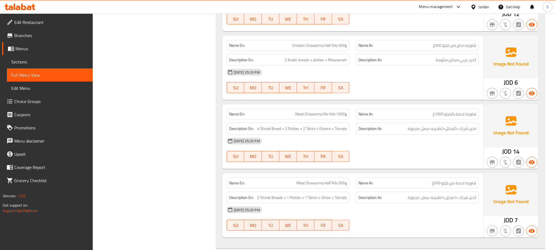
scroll to position [301, 0]
